Goal: Task Accomplishment & Management: Use online tool/utility

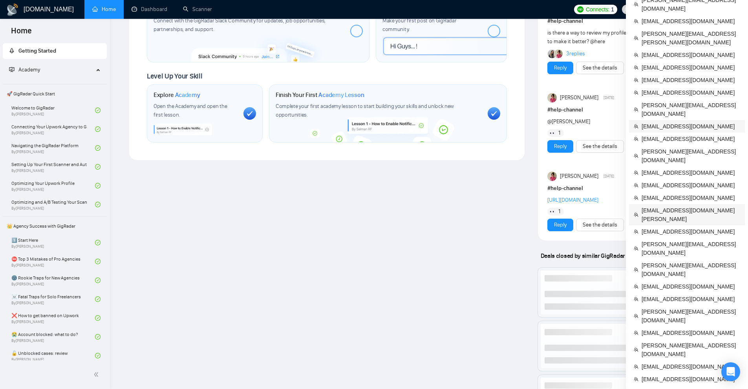
scroll to position [432, 0]
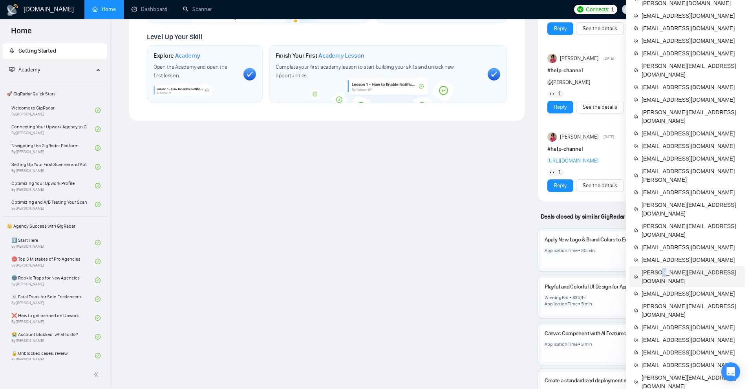
click at [654, 268] on span "[PERSON_NAME][EMAIL_ADDRESS][DOMAIN_NAME]" at bounding box center [690, 276] width 98 height 17
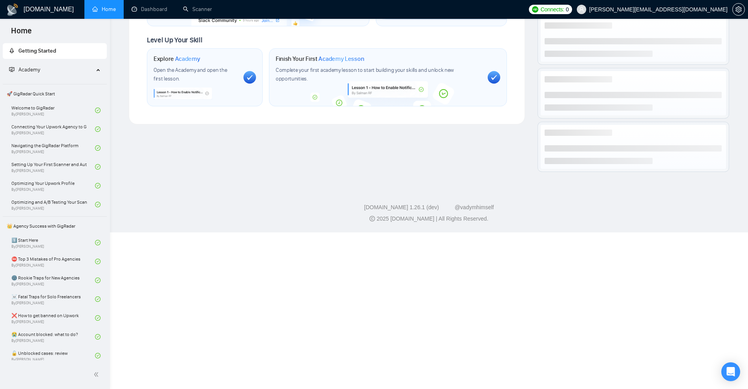
scroll to position [275, 0]
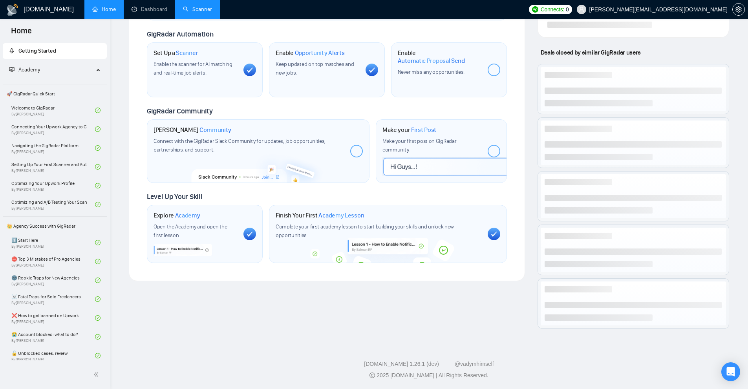
click at [205, 9] on link "Scanner" at bounding box center [197, 9] width 29 height 7
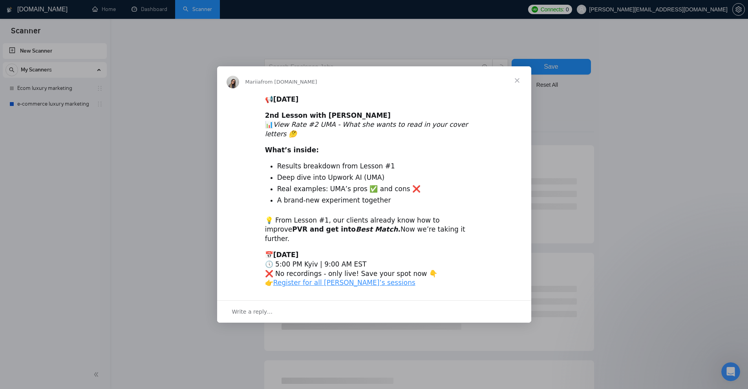
click at [77, 102] on div "Intercom messenger" at bounding box center [374, 194] width 748 height 389
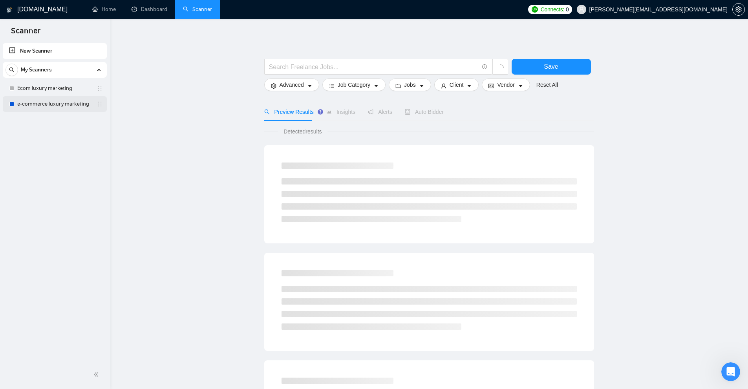
click at [75, 102] on link "e-commerce luxury marketing" at bounding box center [54, 104] width 75 height 16
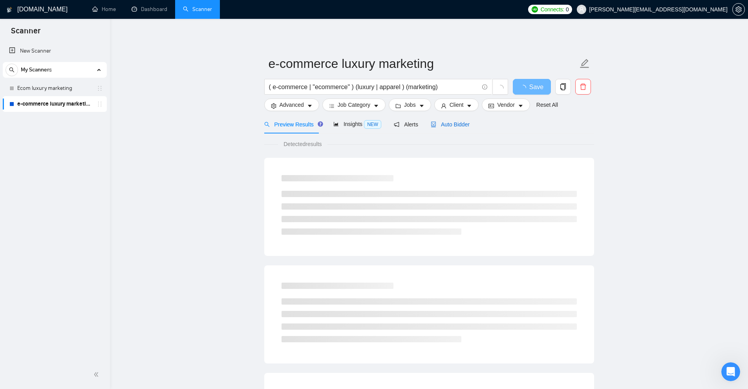
click at [451, 128] on div "Auto Bidder" at bounding box center [449, 124] width 39 height 9
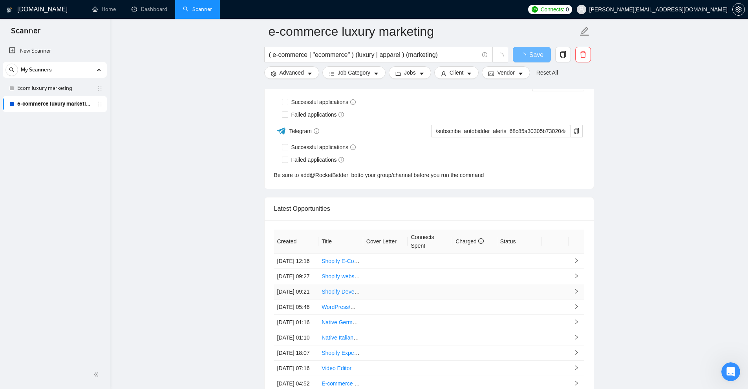
scroll to position [2014, 0]
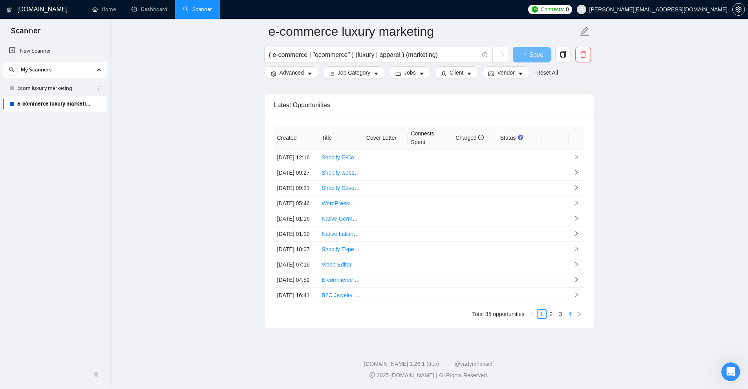
click at [569, 314] on link "4" at bounding box center [569, 314] width 9 height 9
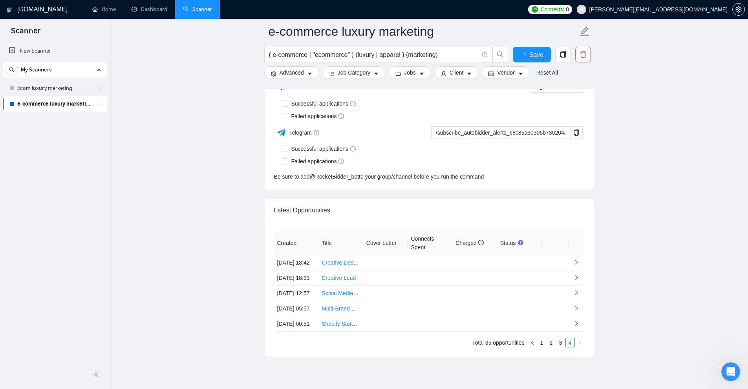
scroll to position [1966, 0]
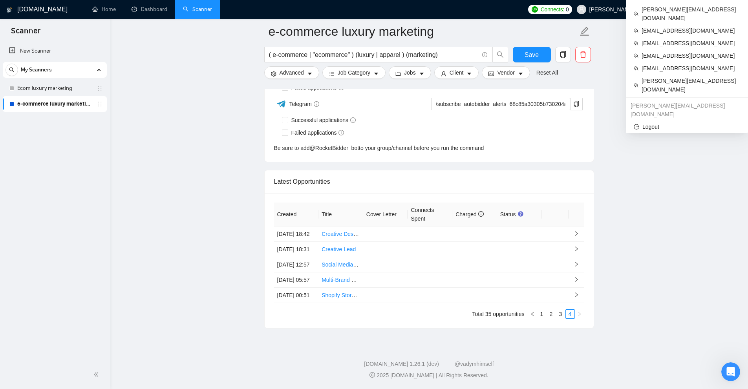
click at [698, 9] on span "[PERSON_NAME][EMAIL_ADDRESS][DOMAIN_NAME]" at bounding box center [658, 9] width 138 height 0
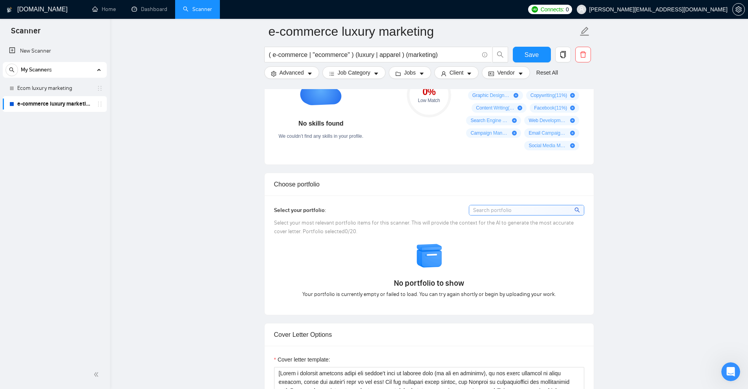
scroll to position [0, 0]
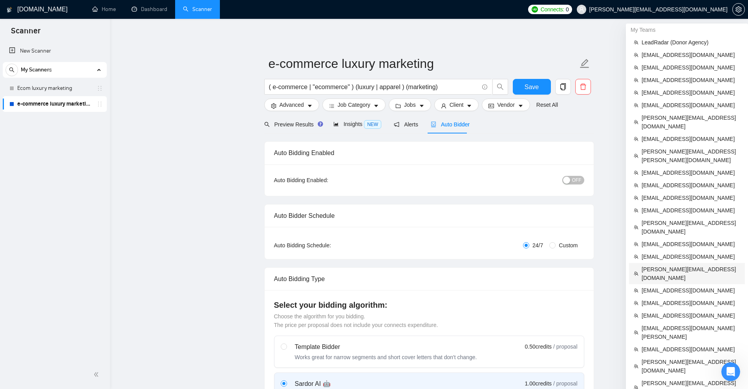
click at [672, 265] on span "[PERSON_NAME][EMAIL_ADDRESS][DOMAIN_NAME]" at bounding box center [690, 273] width 98 height 17
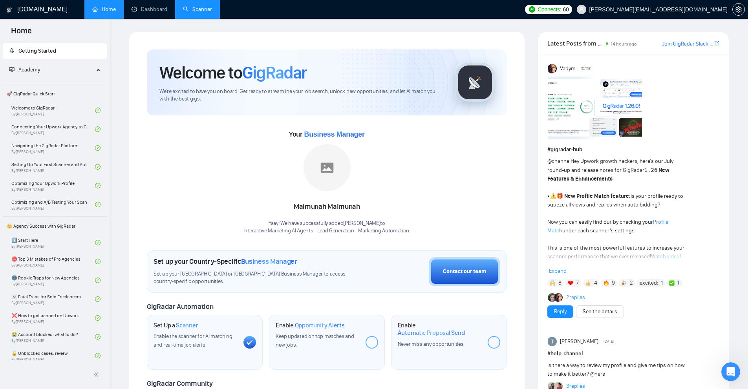
click at [209, 11] on link "Scanner" at bounding box center [197, 9] width 29 height 7
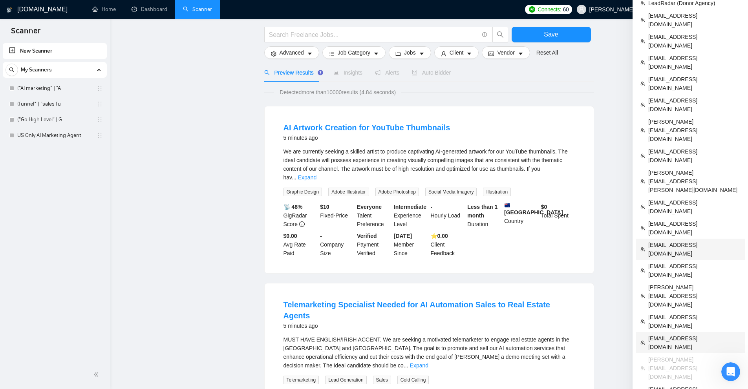
scroll to position [262, 0]
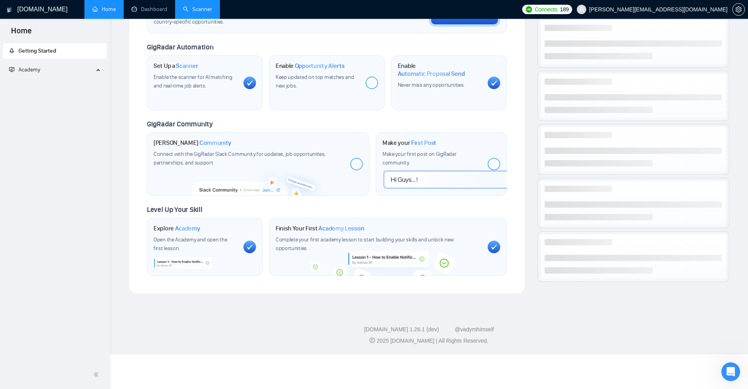
scroll to position [228, 0]
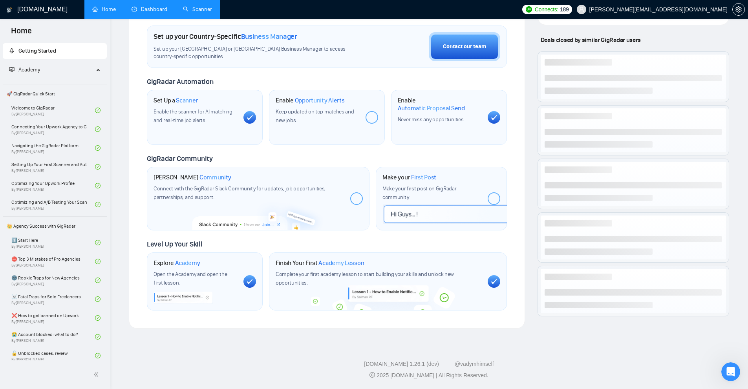
click at [167, 10] on link "Dashboard" at bounding box center [149, 9] width 36 height 7
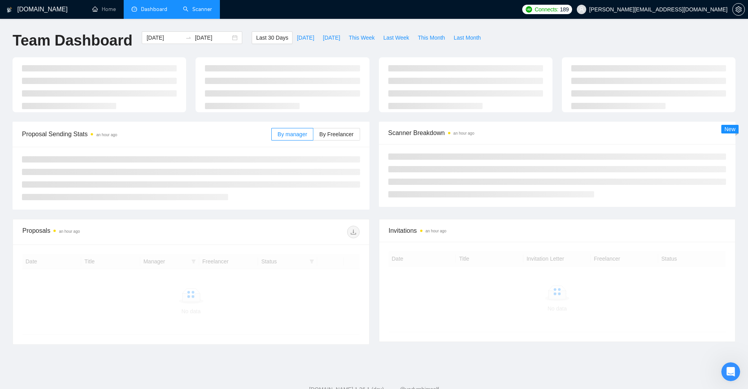
click at [189, 10] on link "Scanner" at bounding box center [197, 9] width 29 height 7
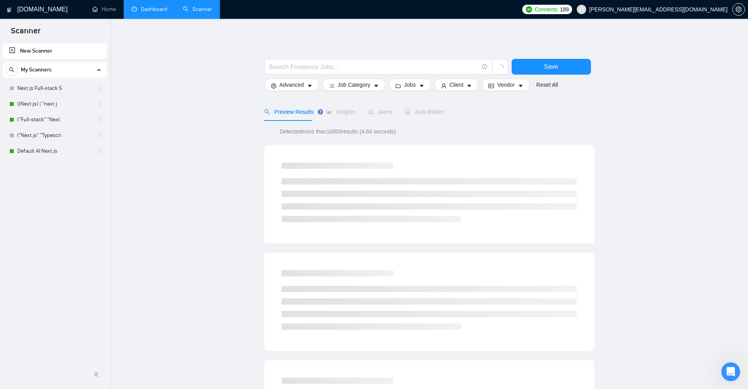
click at [147, 6] on link "Dashboard" at bounding box center [149, 9] width 36 height 7
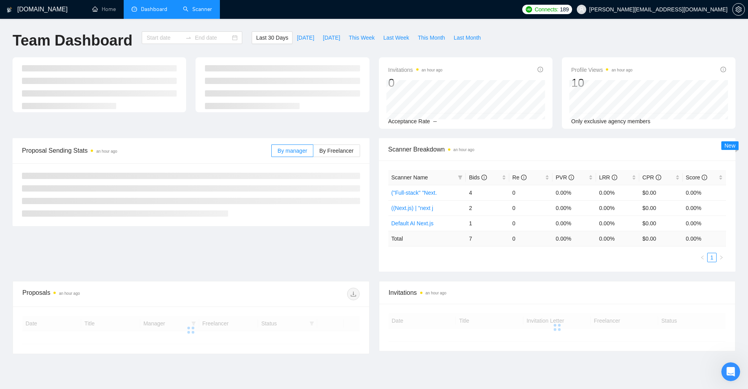
type input "[DATE]"
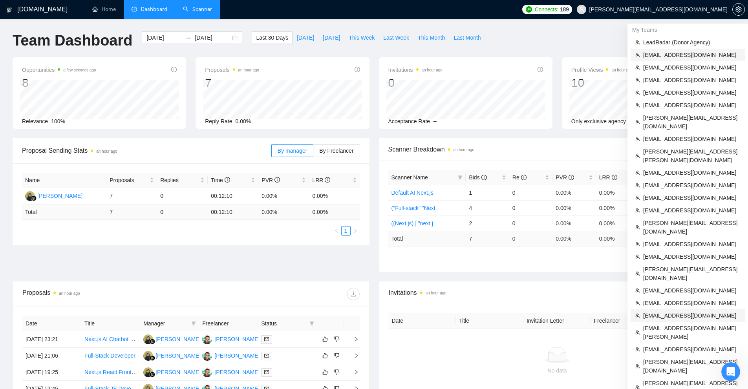
scroll to position [153, 0]
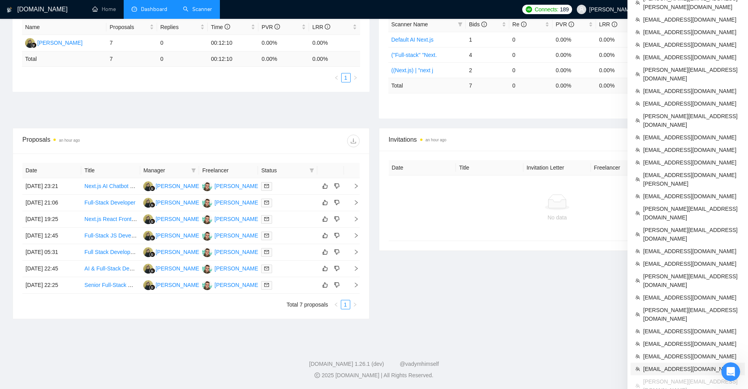
click at [658, 365] on span "[EMAIL_ADDRESS][DOMAIN_NAME]" at bounding box center [691, 369] width 97 height 9
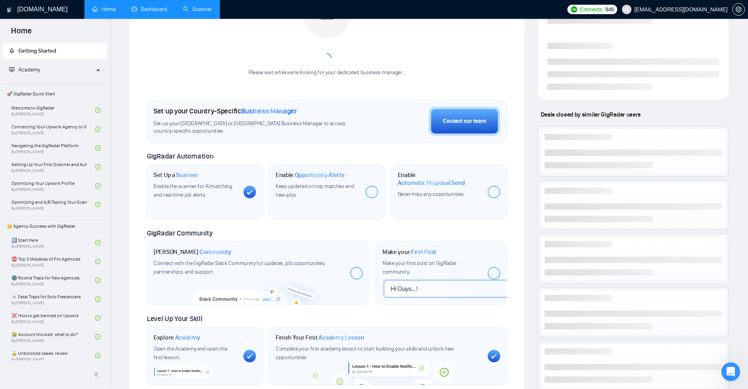
click at [193, 11] on link "Scanner" at bounding box center [197, 9] width 29 height 7
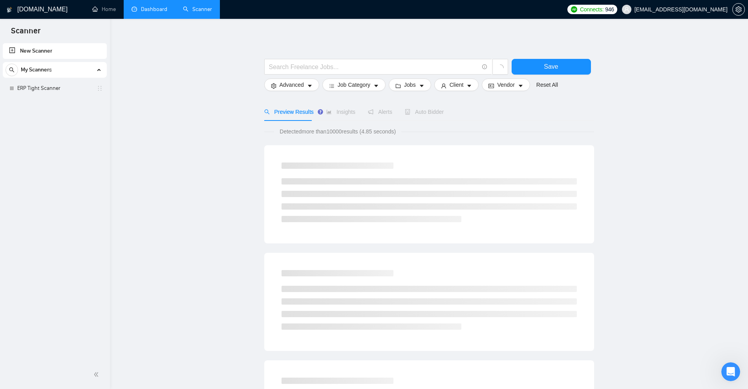
click at [158, 9] on link "Dashboard" at bounding box center [149, 9] width 36 height 7
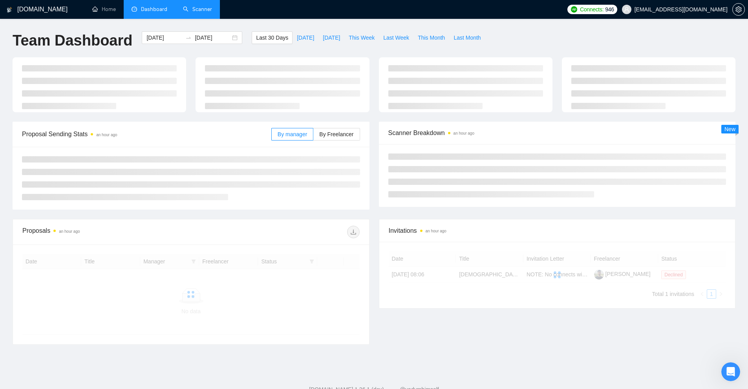
click at [204, 11] on link "Scanner" at bounding box center [197, 9] width 29 height 7
